Goal: Navigation & Orientation: Understand site structure

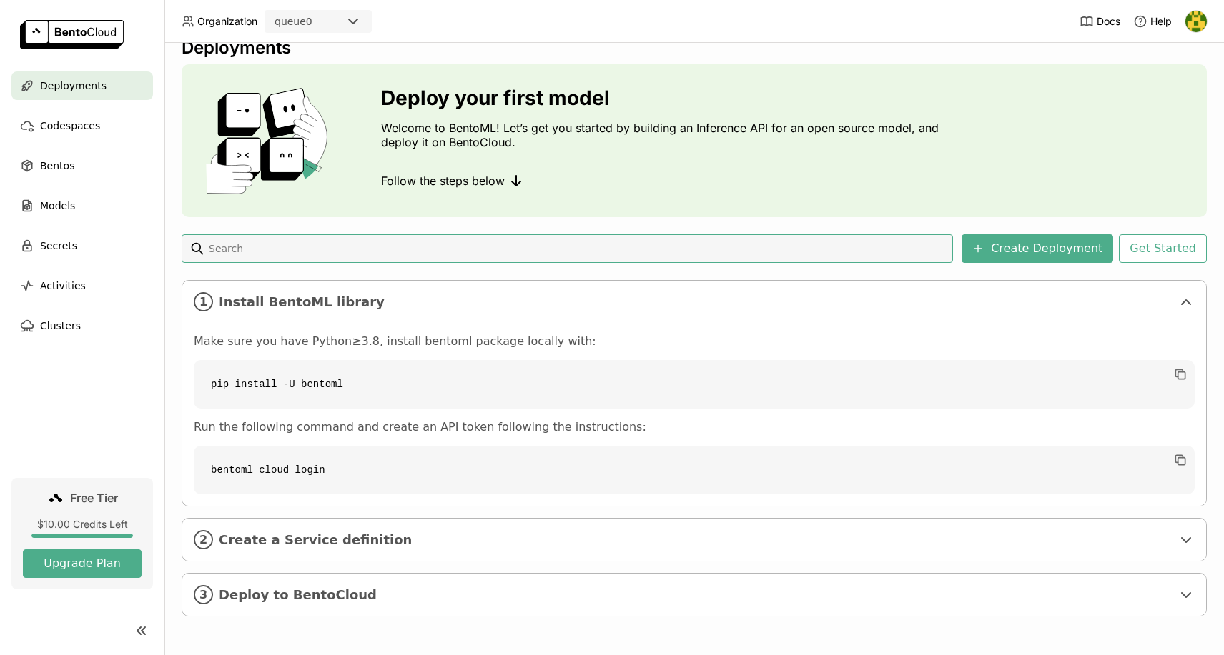
scroll to position [23, 0]
click at [91, 125] on span "Codespaces" at bounding box center [70, 125] width 60 height 17
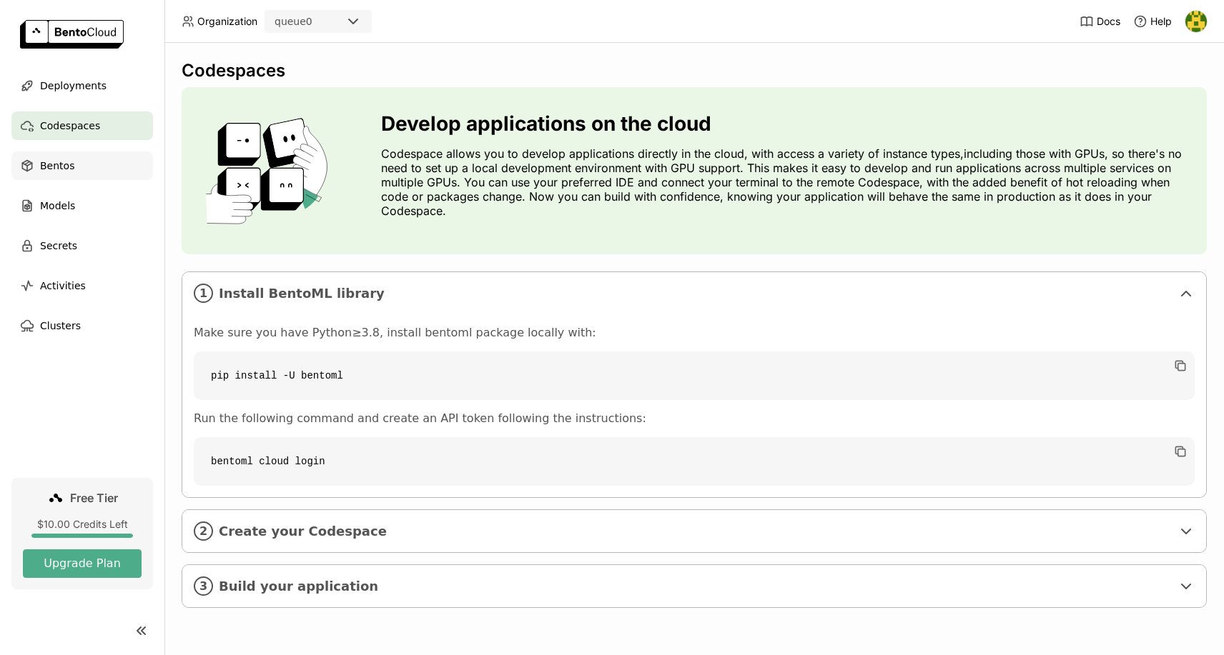
click at [66, 161] on span "Bentos" at bounding box center [57, 165] width 34 height 17
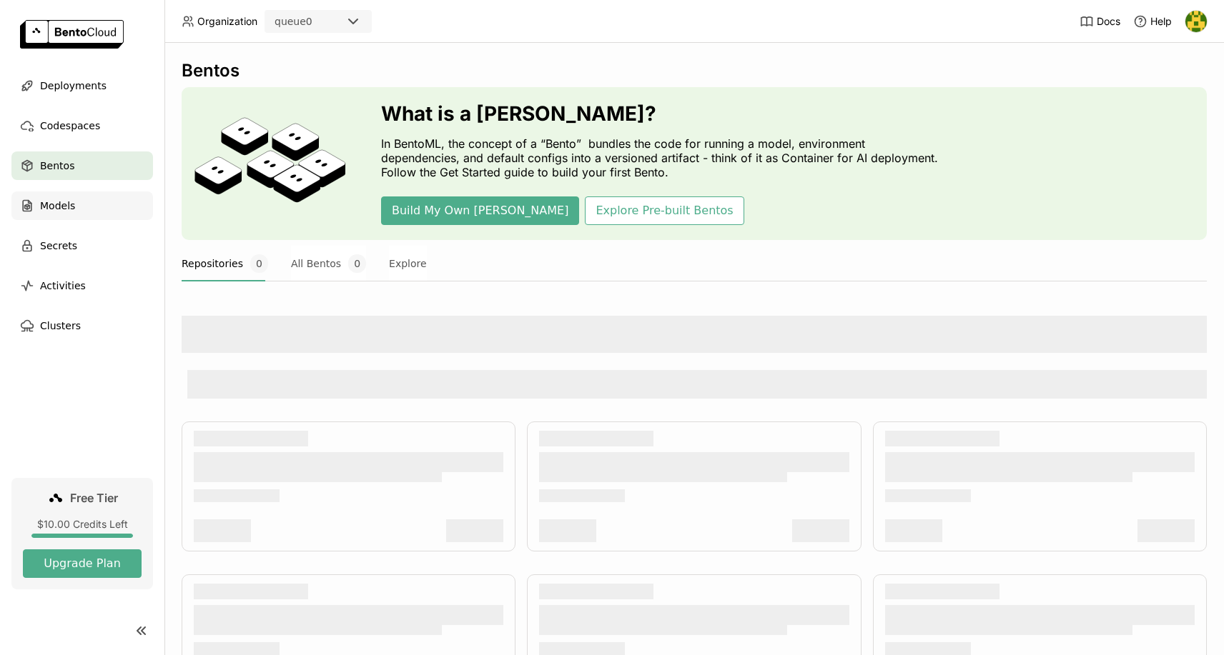
click at [69, 204] on span "Models" at bounding box center [57, 205] width 35 height 17
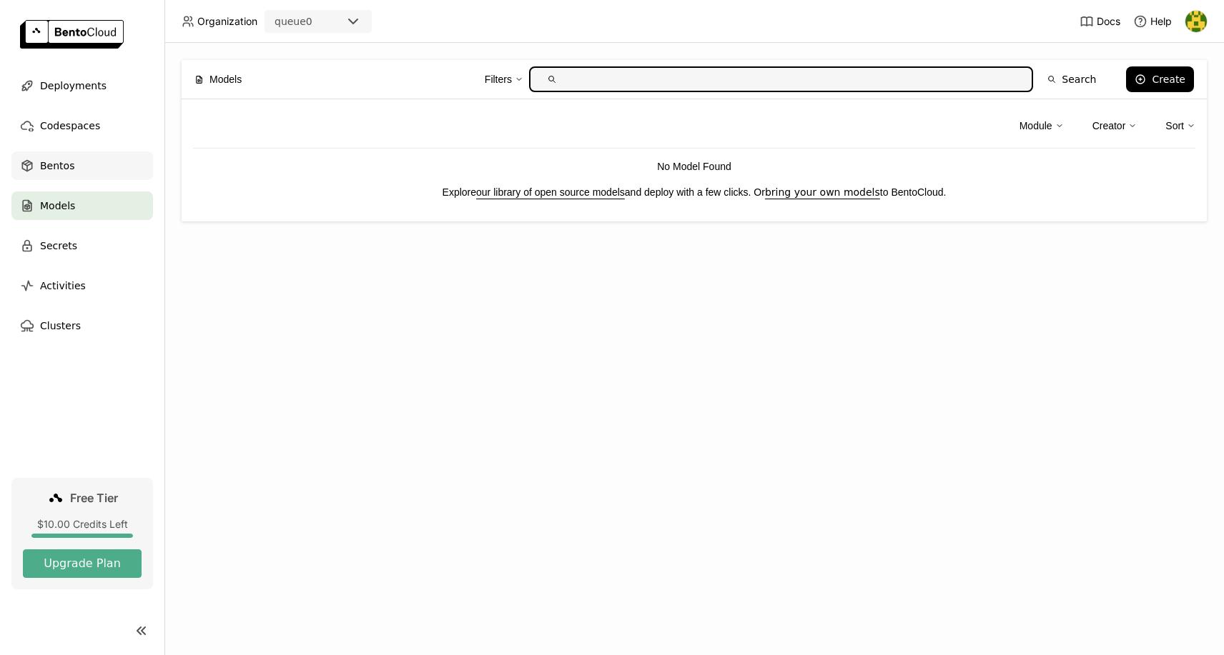
click at [65, 160] on span "Bentos" at bounding box center [57, 165] width 34 height 17
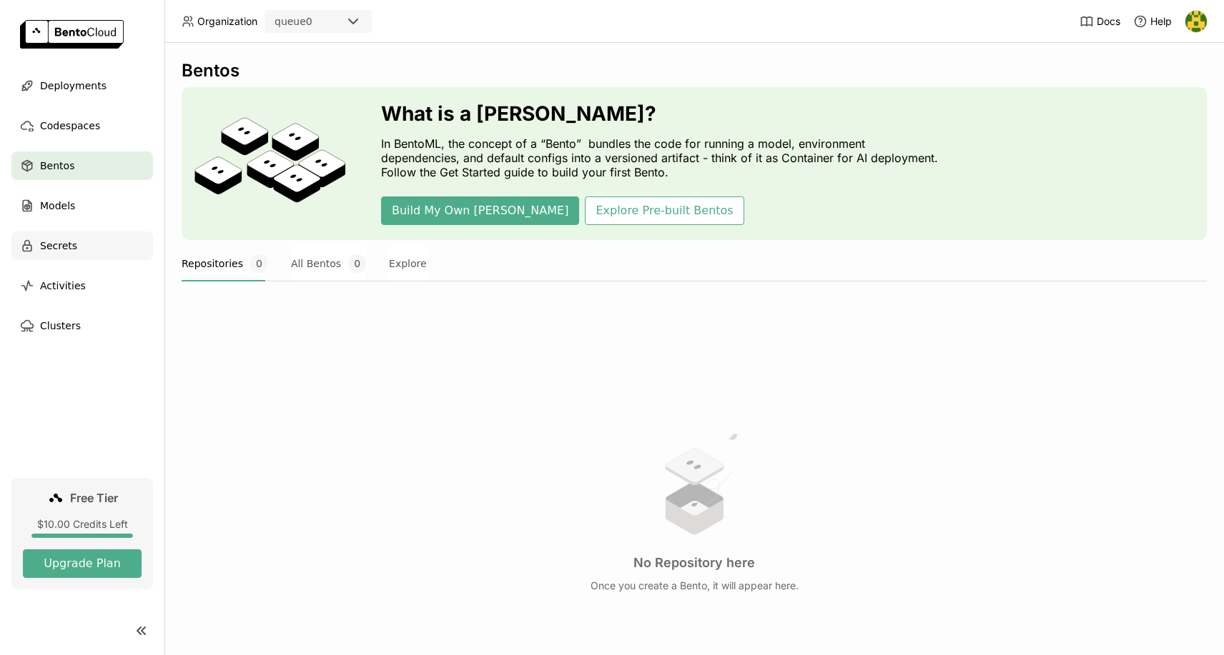
click at [54, 247] on span "Secrets" at bounding box center [58, 245] width 37 height 17
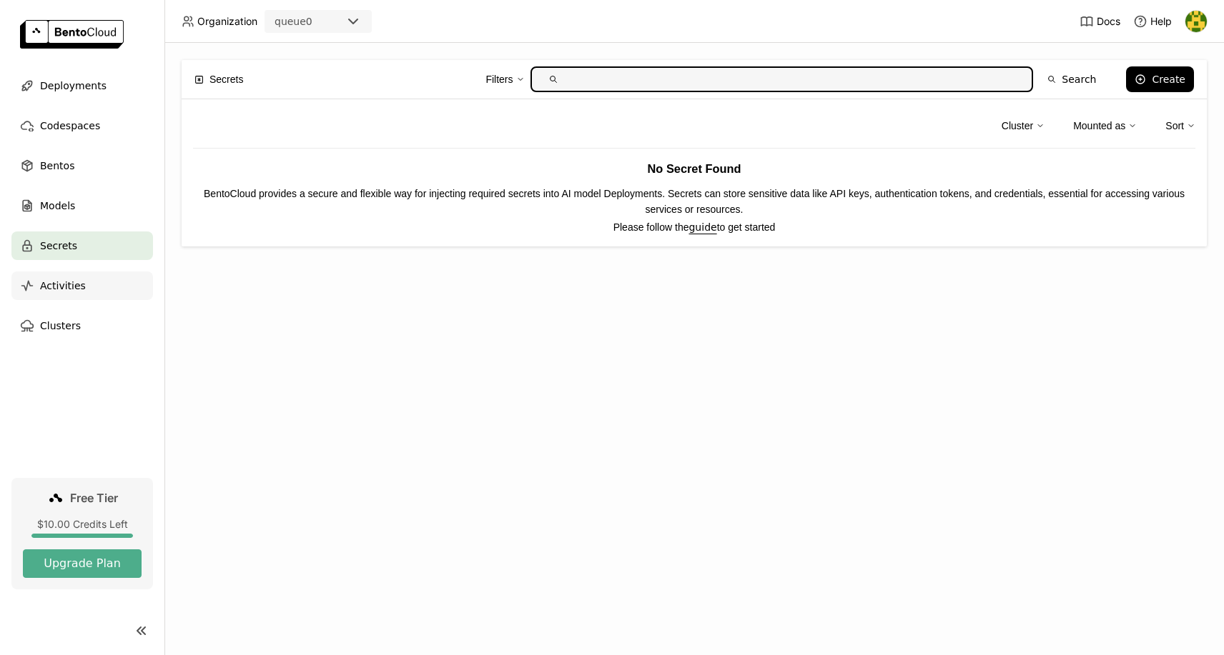
click at [64, 284] on span "Activities" at bounding box center [63, 285] width 46 height 17
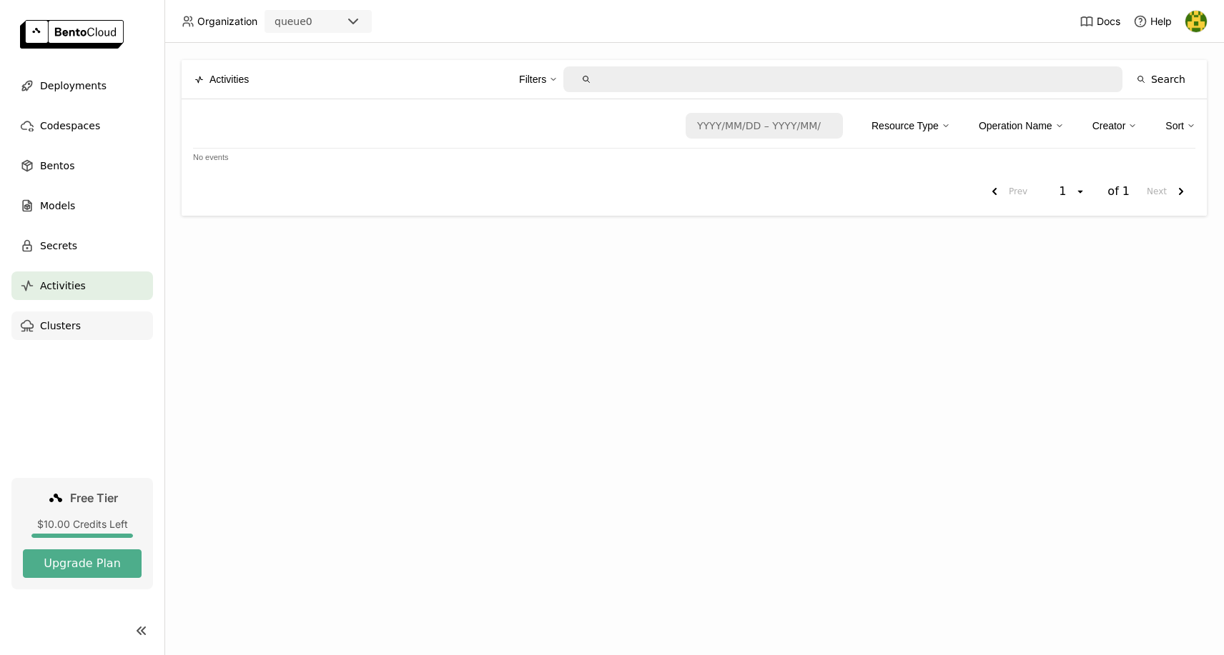
click at [67, 321] on span "Clusters" at bounding box center [60, 325] width 41 height 17
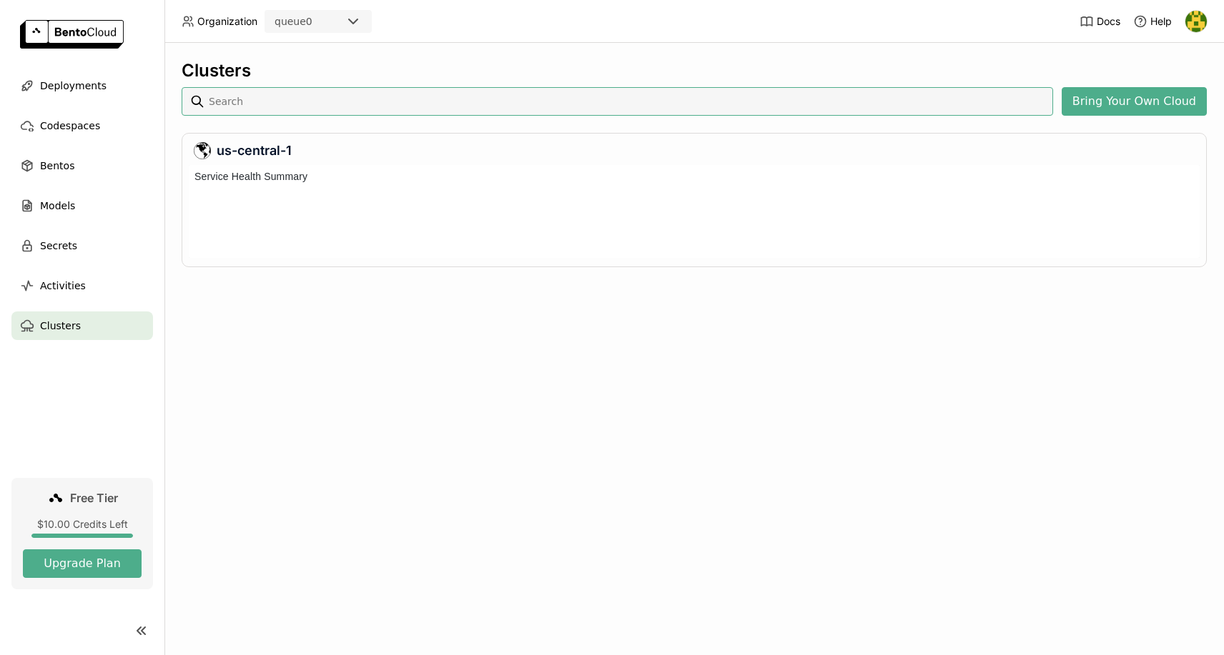
scroll to position [93, 1011]
click at [362, 19] on icon at bounding box center [353, 21] width 17 height 17
click at [500, 2] on header "Organization queue0 Docs Help" at bounding box center [612, 21] width 1224 height 43
click at [1112, 101] on button "Bring Your Own Cloud" at bounding box center [1133, 101] width 145 height 29
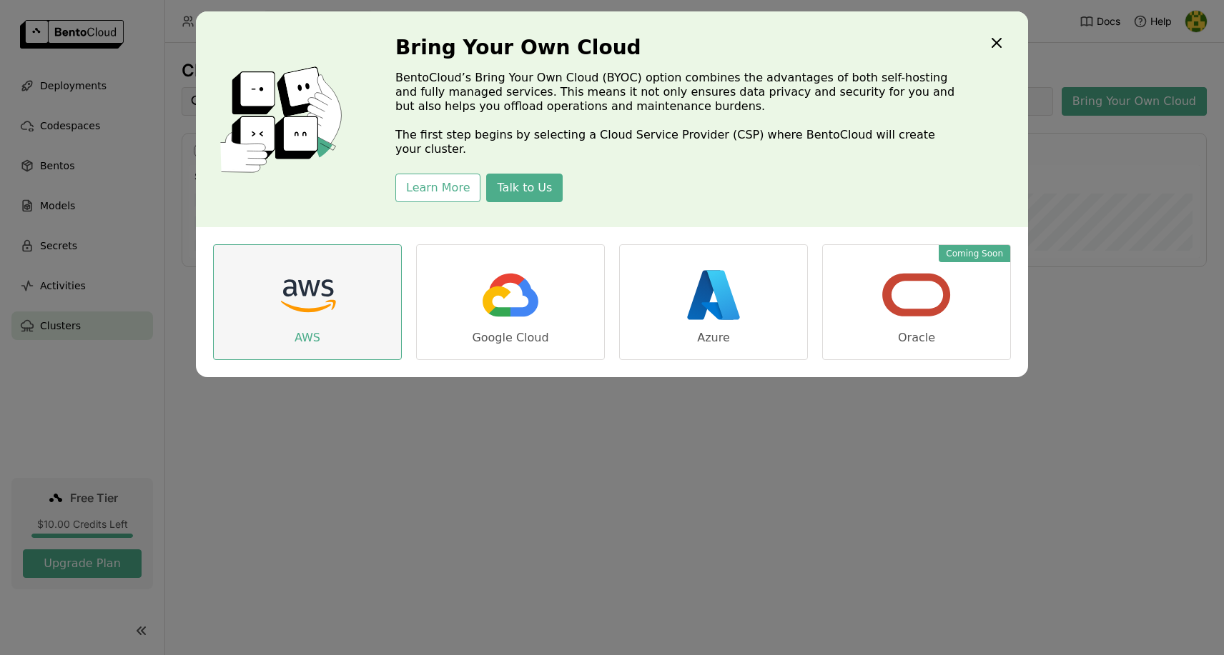
click at [285, 266] on img "dialog" at bounding box center [307, 294] width 71 height 71
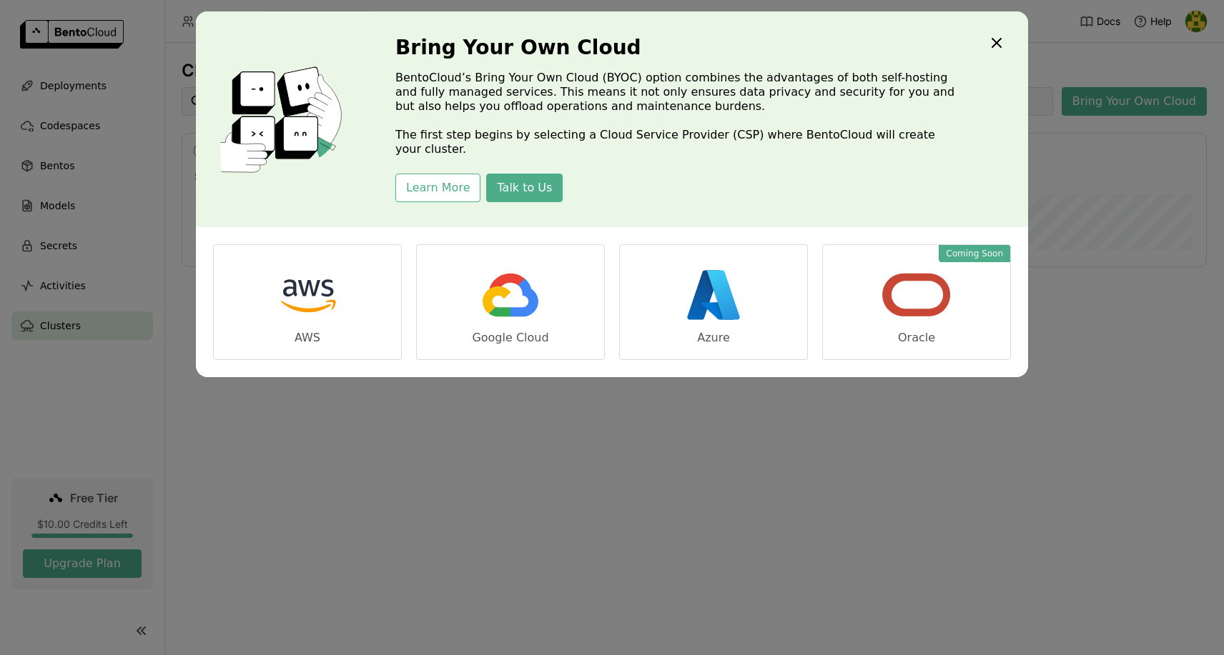
click at [997, 42] on icon "Close" at bounding box center [996, 43] width 9 height 9
